Goal: Complete application form: Complete application form

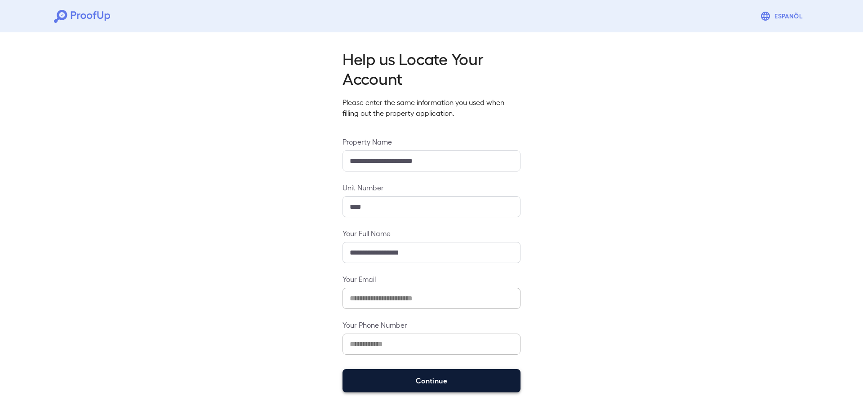
click at [407, 381] on button "Continue" at bounding box center [432, 380] width 178 height 23
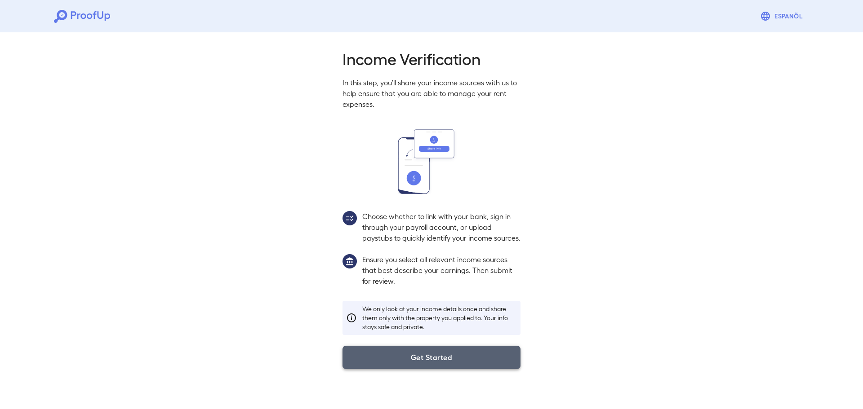
click at [441, 369] on button "Get Started" at bounding box center [432, 357] width 178 height 23
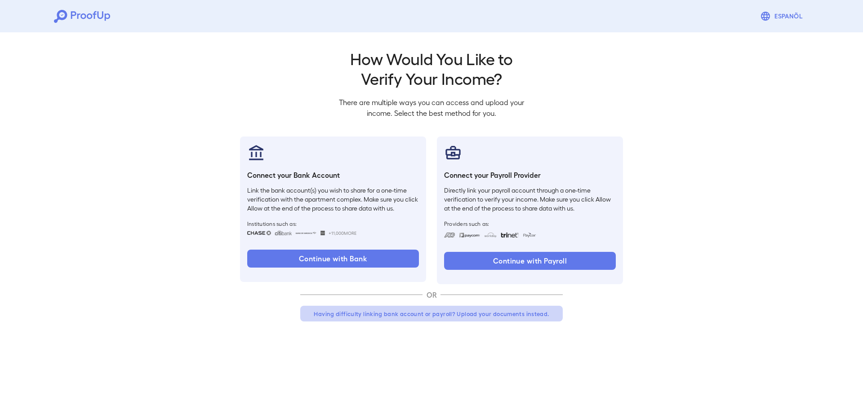
click at [483, 316] on button "Having difficulty linking bank account or payroll? Upload your documents instea…" at bounding box center [431, 314] width 263 height 16
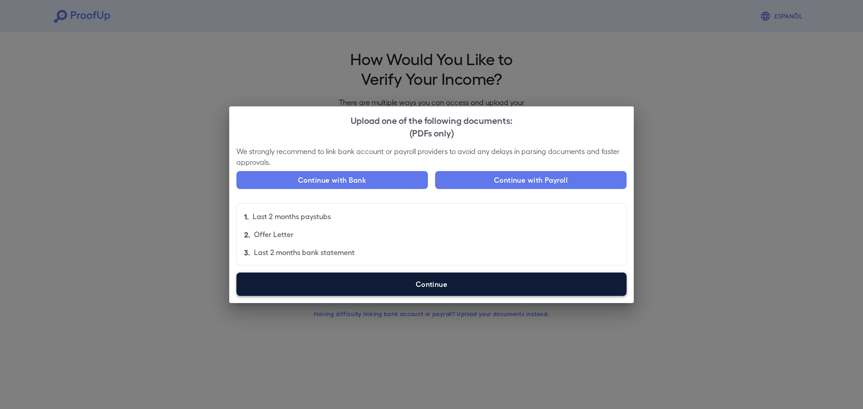
click at [434, 293] on label "Continue" at bounding box center [431, 284] width 390 height 23
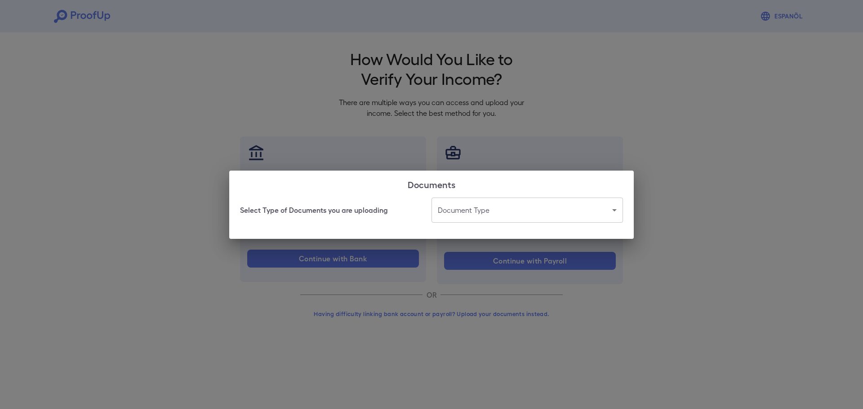
click at [460, 207] on body "Espanõl Go back How Would You Like to Verify Your Income? There are multiple wa…" at bounding box center [431, 171] width 863 height 343
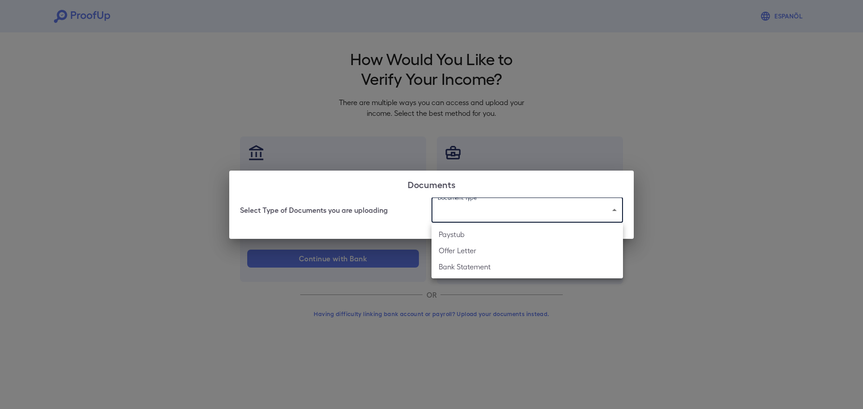
click at [468, 234] on li "Paystub" at bounding box center [527, 235] width 191 height 16
type input "*******"
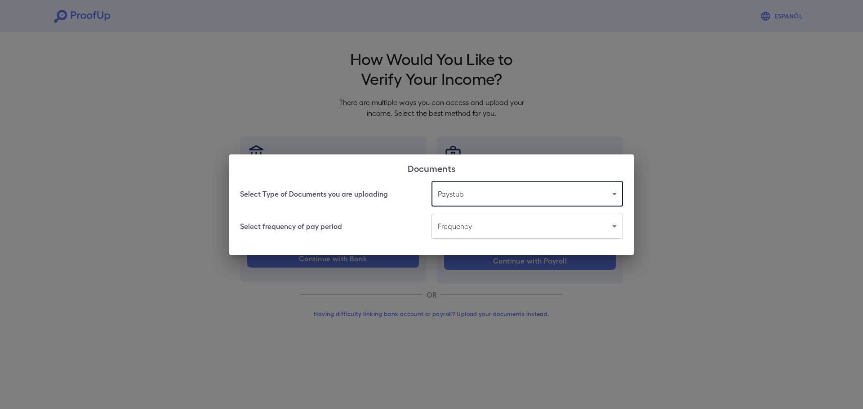
click at [467, 232] on body "Espanõl Go back How Would You Like to Verify Your Income? There are multiple wa…" at bounding box center [431, 171] width 863 height 343
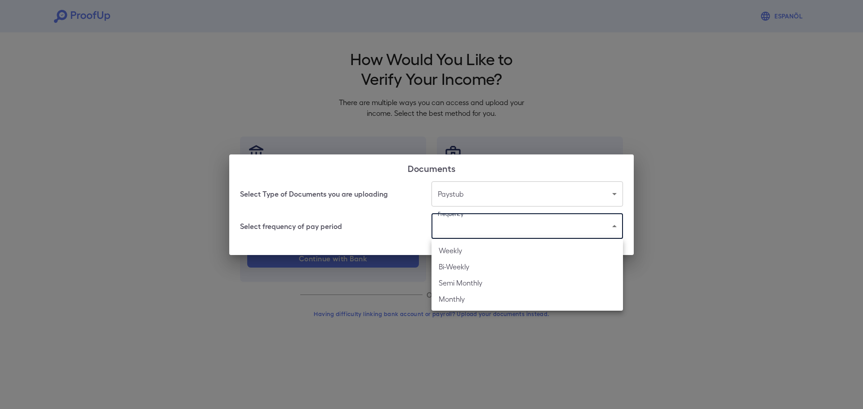
click at [459, 255] on li "Weekly" at bounding box center [527, 251] width 191 height 16
type input "******"
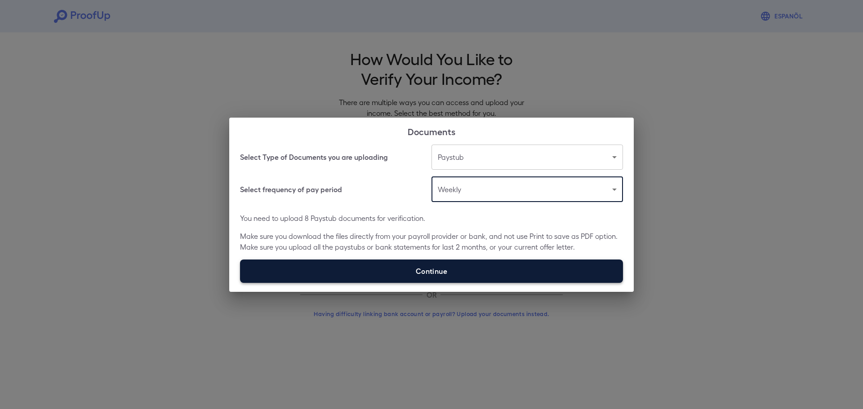
click at [383, 265] on label "Continue" at bounding box center [431, 271] width 383 height 23
click at [240, 283] on input "Continue" at bounding box center [240, 283] width 0 height 0
type input "**********"
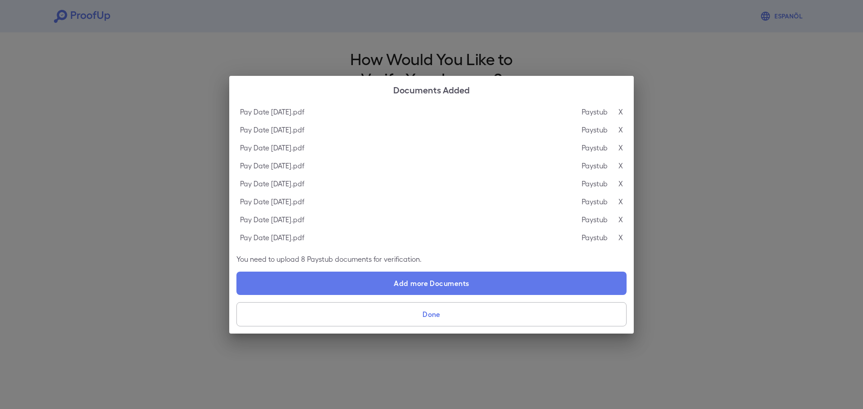
drag, startPoint x: 393, startPoint y: 280, endPoint x: 373, endPoint y: 349, distance: 72.2
click at [370, 357] on div "Documents Added Pay Date [DATE].pdf Paystub X Pay Date [DATE].pdf Paystub X Pay…" at bounding box center [431, 204] width 863 height 409
click at [418, 309] on button "Done" at bounding box center [431, 315] width 390 height 24
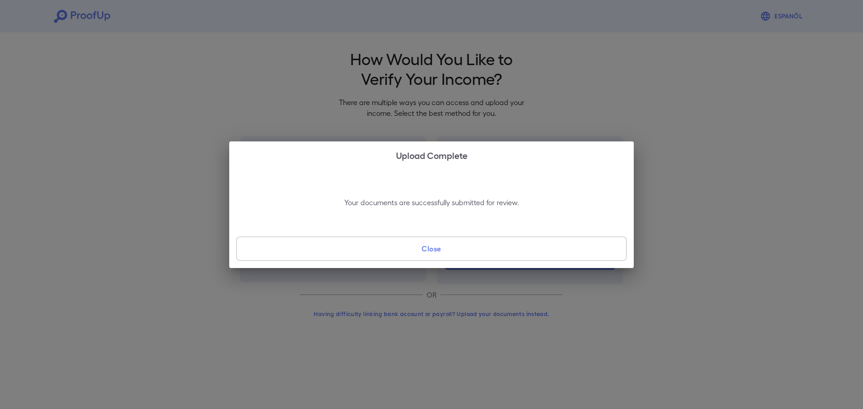
click at [445, 252] on button "Close" at bounding box center [431, 249] width 390 height 24
